Goal: Navigation & Orientation: Find specific page/section

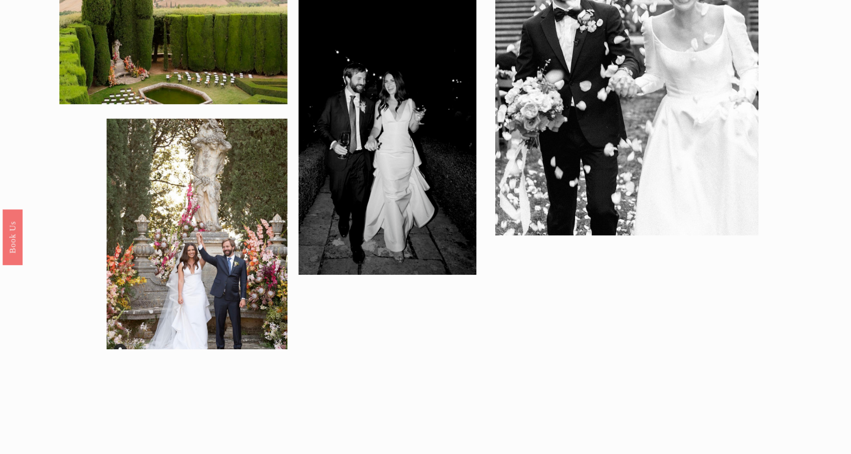
scroll to position [2045, 0]
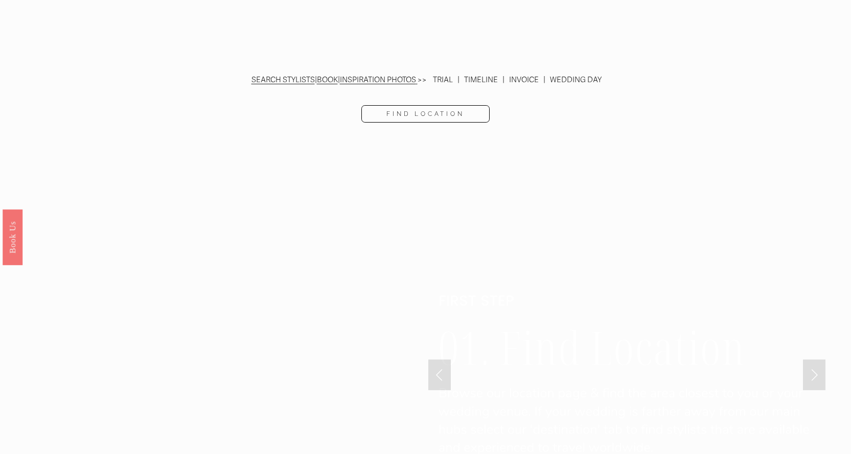
scroll to position [2453, 0]
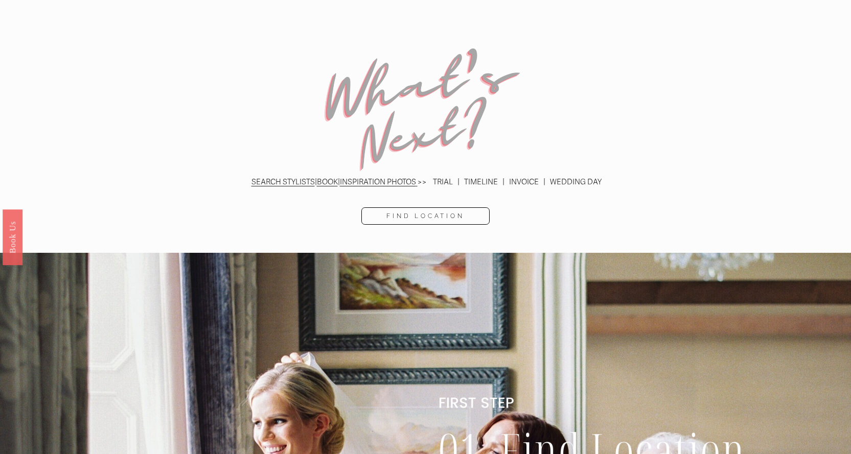
click at [441, 208] on link "Find Location" at bounding box center [425, 216] width 129 height 17
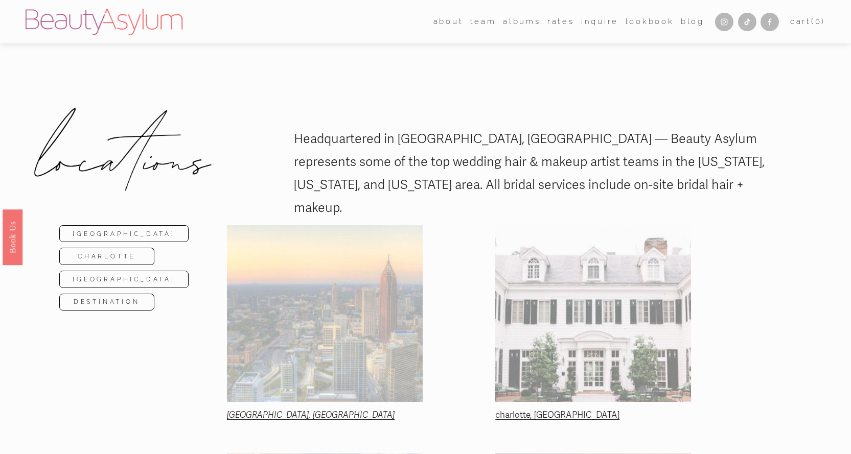
scroll to position [102, 0]
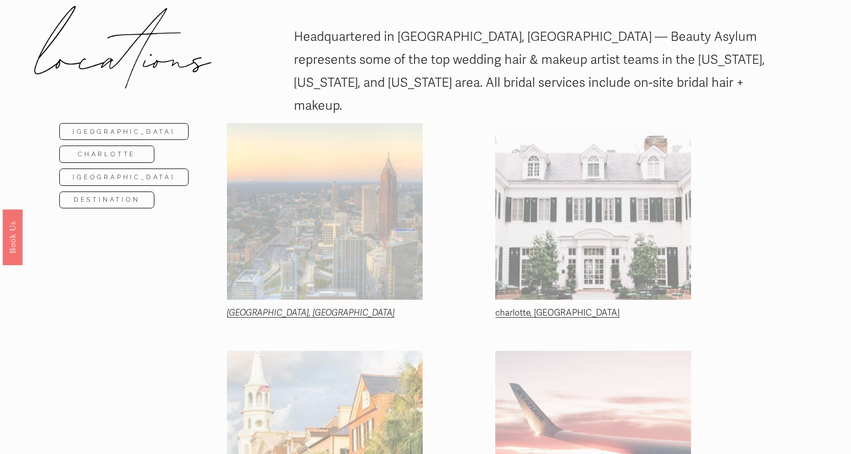
click at [82, 156] on link "Charlotte" at bounding box center [106, 154] width 95 height 17
